Goal: Find specific page/section: Find specific page/section

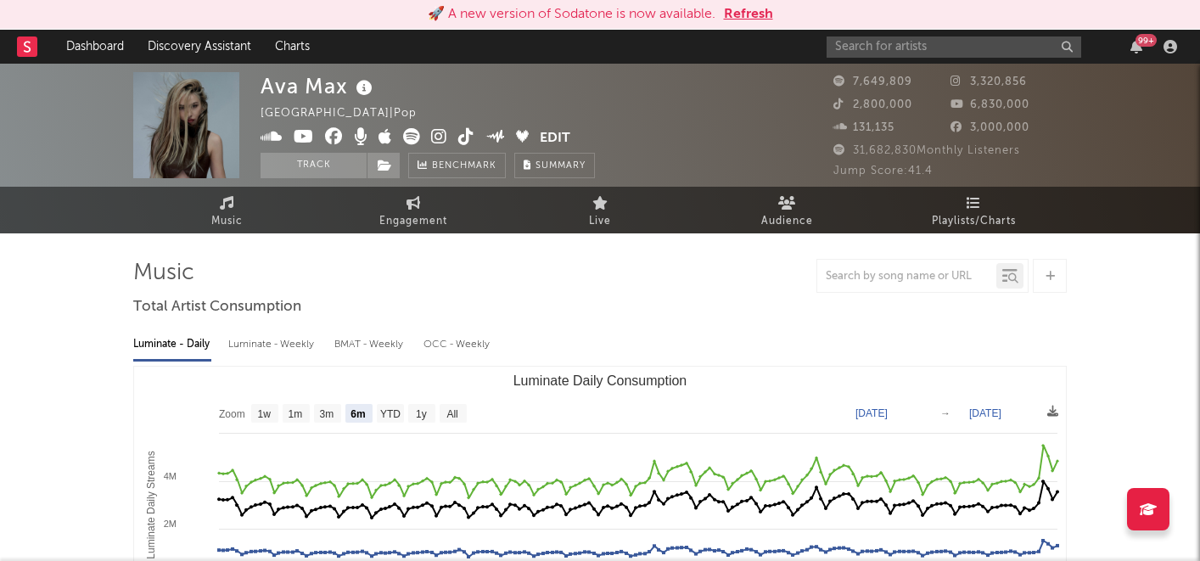
select select "6m"
click at [927, 42] on input "text" at bounding box center [953, 46] width 255 height 21
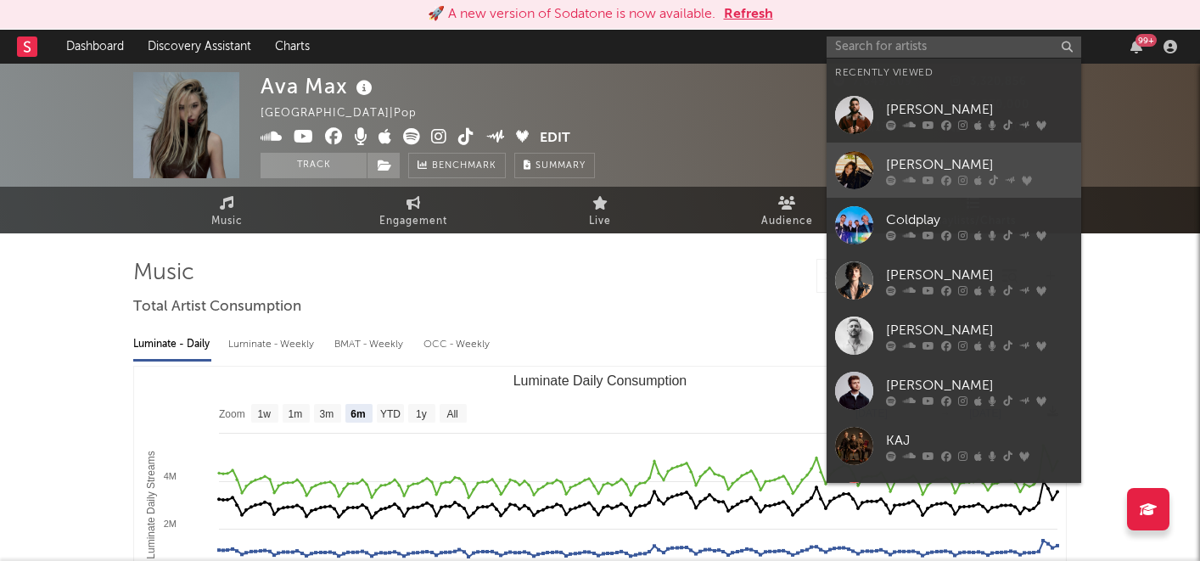
click at [908, 166] on div "[PERSON_NAME]" at bounding box center [979, 164] width 187 height 20
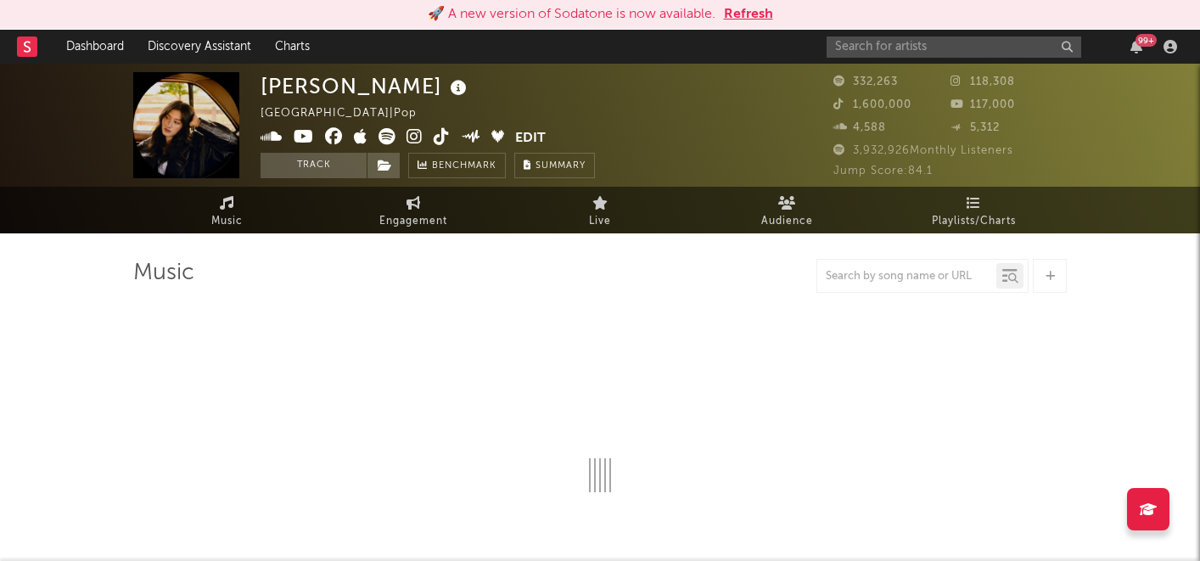
select select "6m"
